Goal: Task Accomplishment & Management: Manage account settings

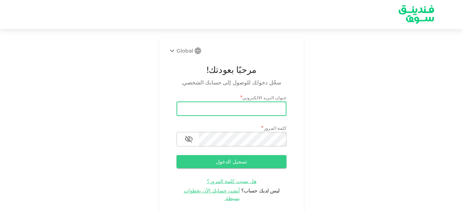
click at [212, 108] on input "email" at bounding box center [232, 108] width 110 height 14
type input "[EMAIL_ADDRESS][DOMAIN_NAME]"
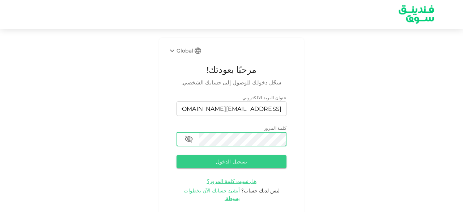
click at [177, 155] on button "تسجيل الدخول" at bounding box center [232, 161] width 110 height 13
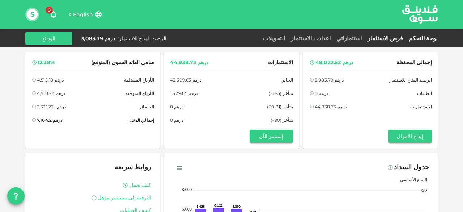
click at [400, 36] on link "فرص الاستثمار" at bounding box center [385, 38] width 41 height 7
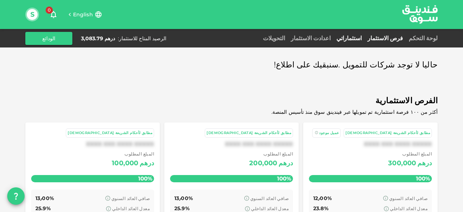
click at [365, 39] on link "استثماراتي" at bounding box center [349, 38] width 31 height 7
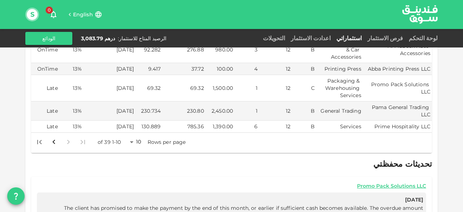
scroll to position [217, 0]
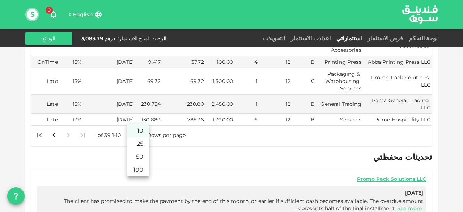
click at [136, 118] on body "English 0 S لوحة التحكم فرص الاستثمار استثماراتي اعدادت الاستثمار التحويلات الر…" at bounding box center [231, 106] width 463 height 212
click at [139, 155] on li "50" at bounding box center [138, 156] width 22 height 13
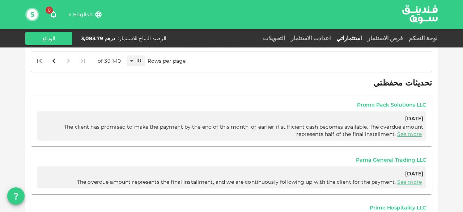
scroll to position [201, 0]
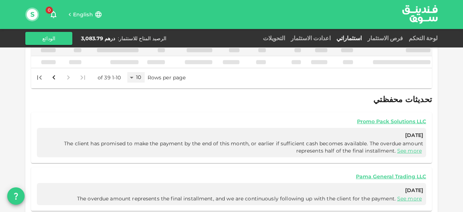
type input "50"
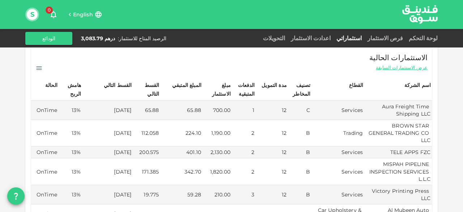
scroll to position [14, 0]
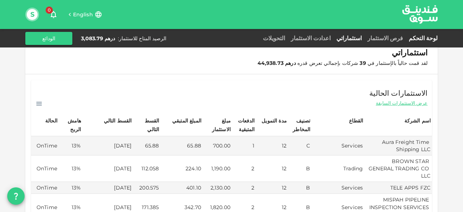
click at [426, 37] on link "لوحة التحكم" at bounding box center [422, 38] width 32 height 7
